Goal: Navigation & Orientation: Find specific page/section

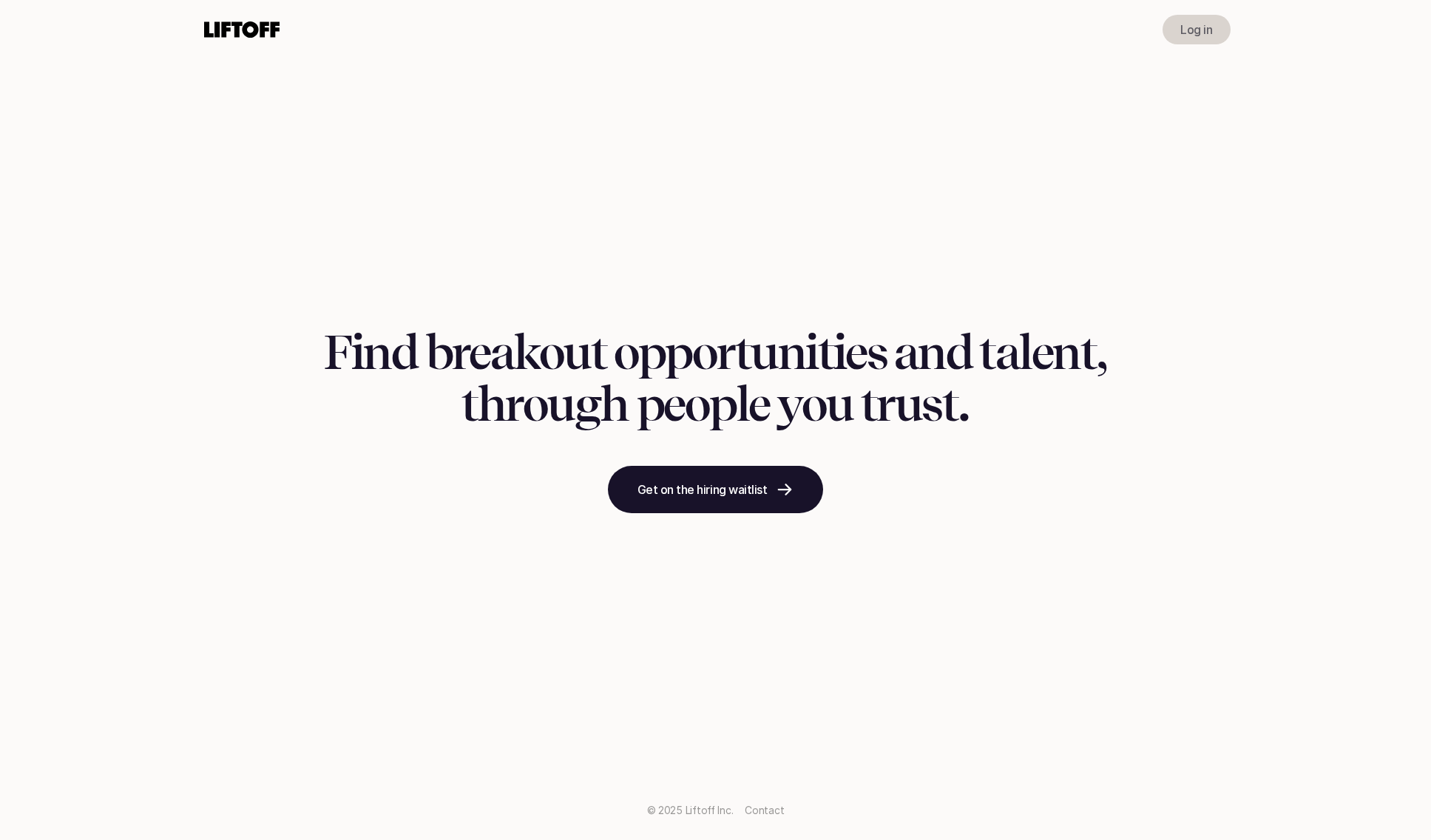
click at [1207, 23] on p "Log in" at bounding box center [1196, 29] width 32 height 18
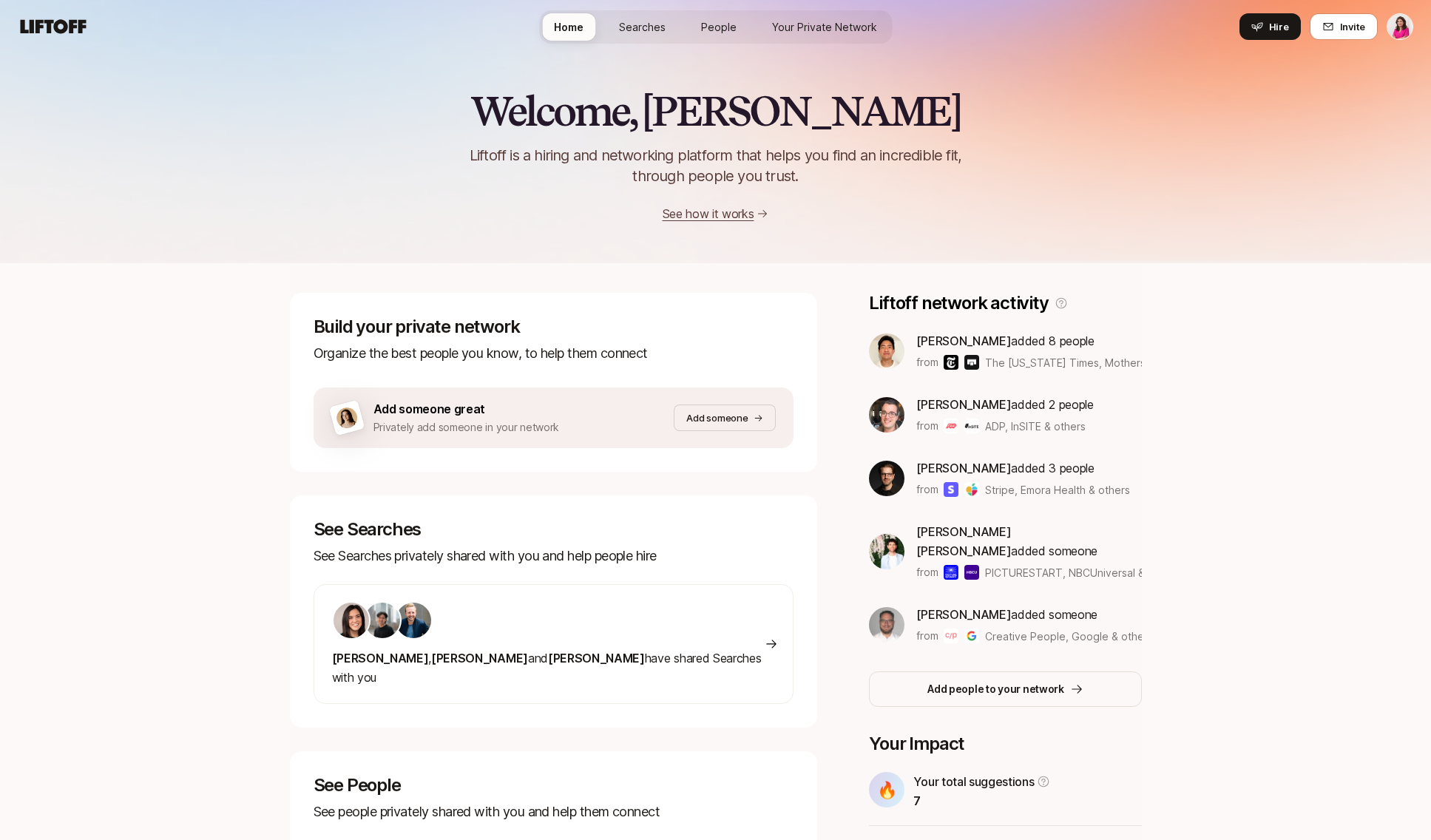
click at [1404, 24] on html "Home Searches People Your Private Network Hire Home Searches People Your Privat…" at bounding box center [716, 420] width 1431 height 840
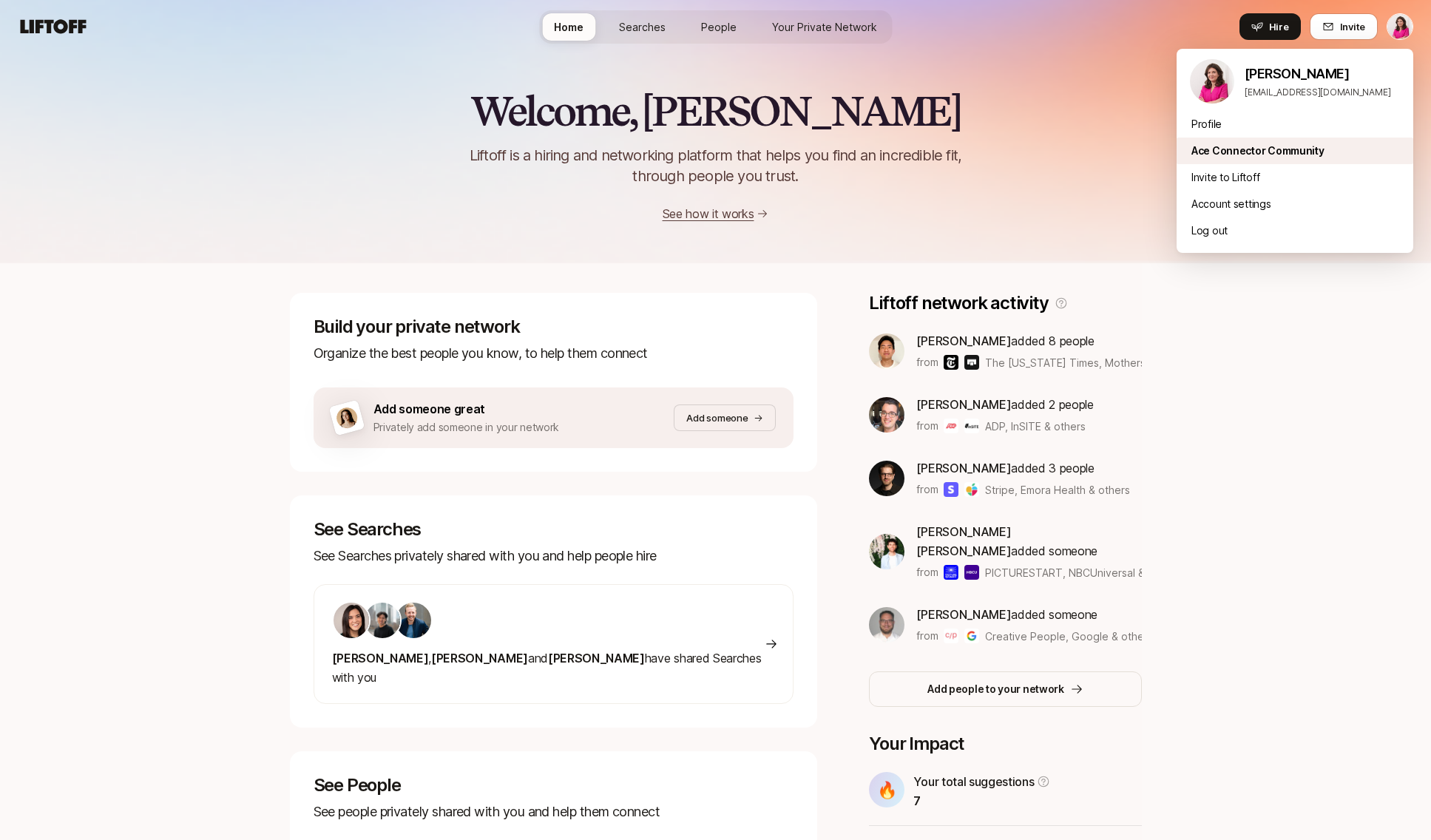
click at [1229, 148] on div "Ace Connector Community" at bounding box center [1296, 151] width 237 height 27
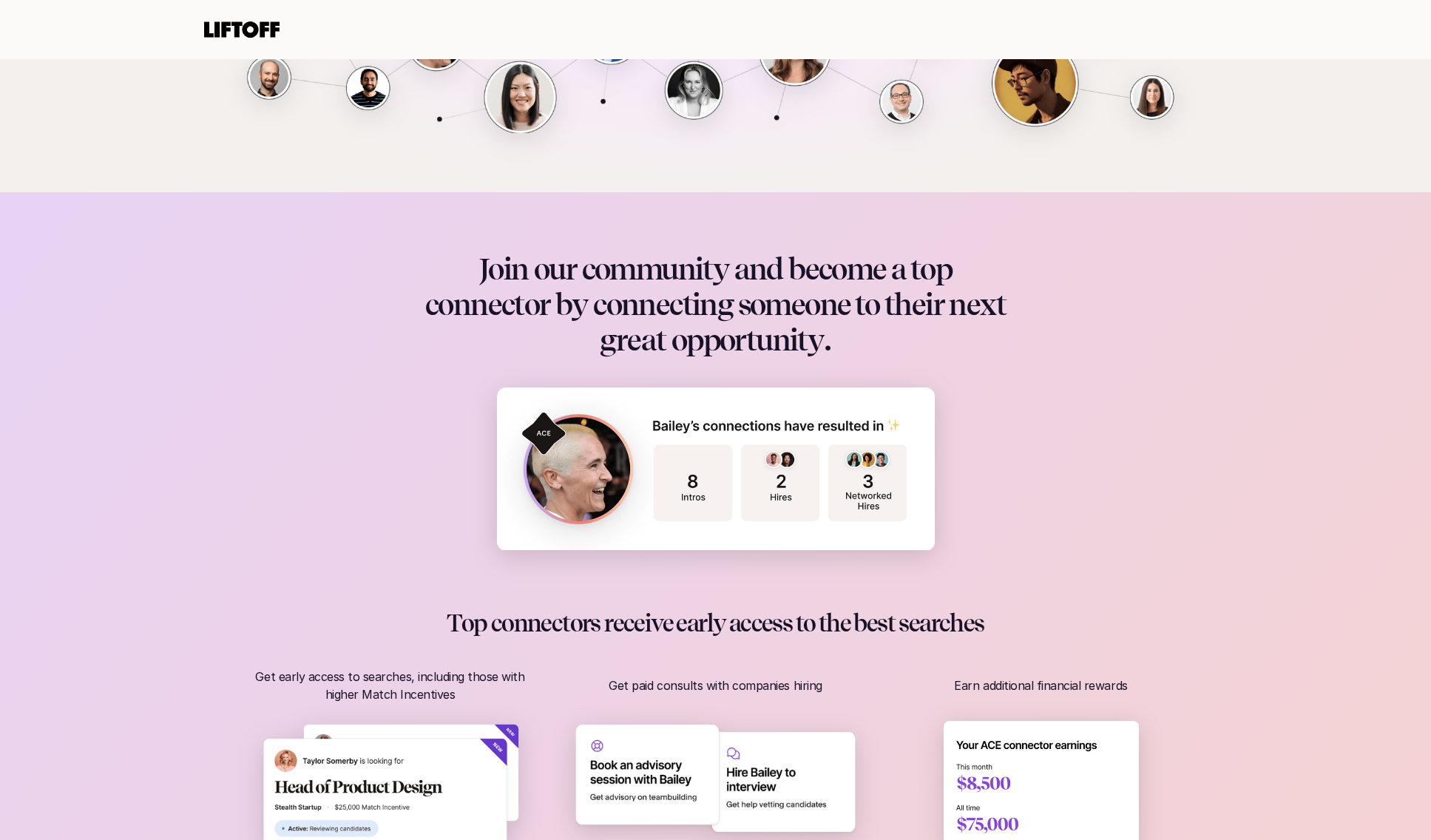
scroll to position [459, 0]
